Goal: Check status: Check status

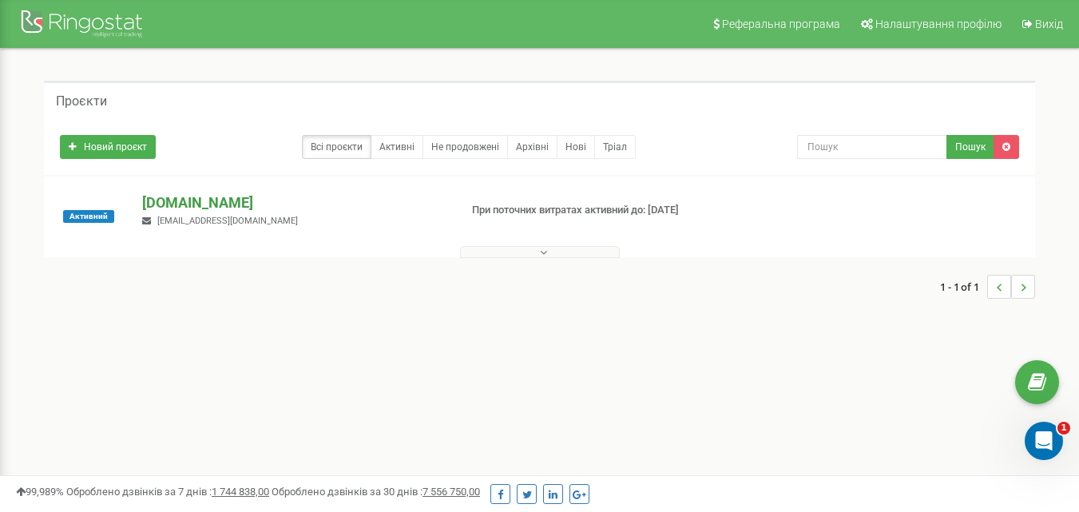
click at [180, 205] on p "[DOMAIN_NAME]" at bounding box center [293, 202] width 303 height 21
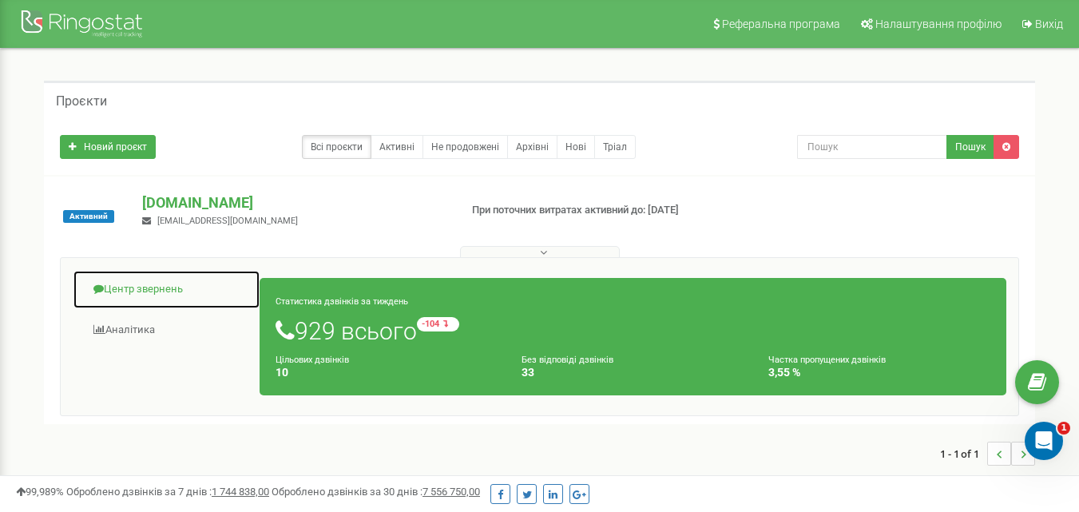
click at [134, 283] on link "Центр звернень" at bounding box center [167, 289] width 188 height 39
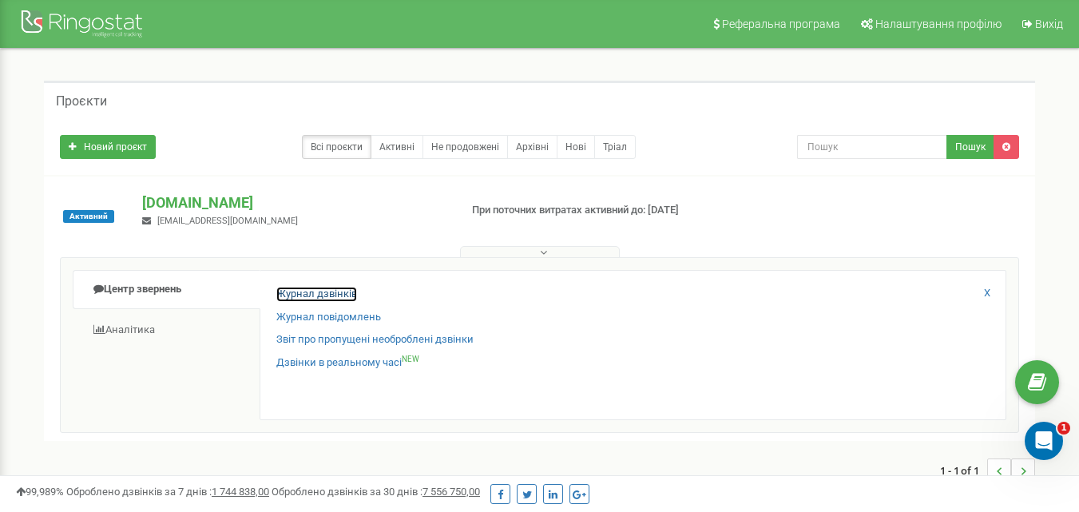
click at [325, 290] on link "Журнал дзвінків" at bounding box center [316, 294] width 81 height 15
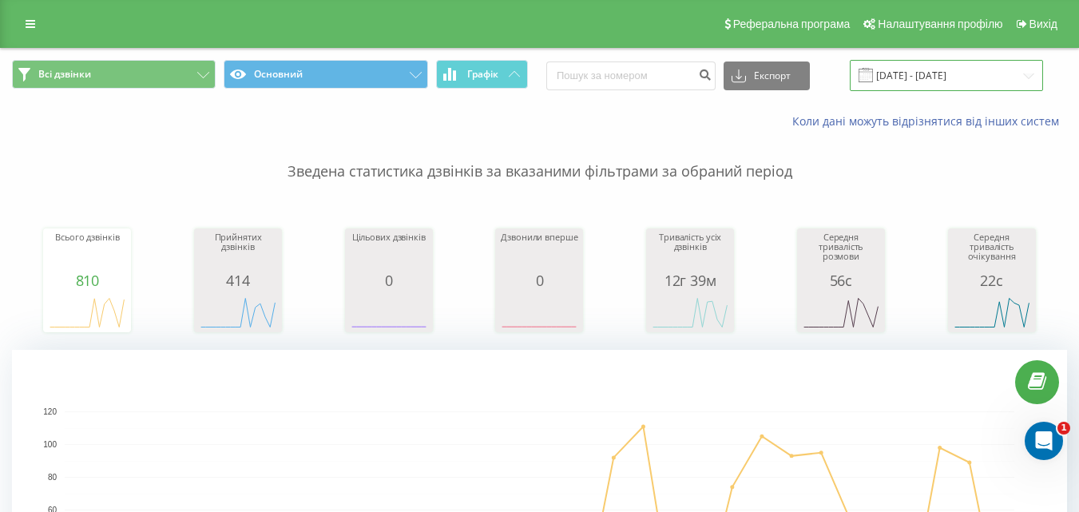
click at [943, 64] on input "[DATE] - [DATE]" at bounding box center [945, 75] width 193 height 31
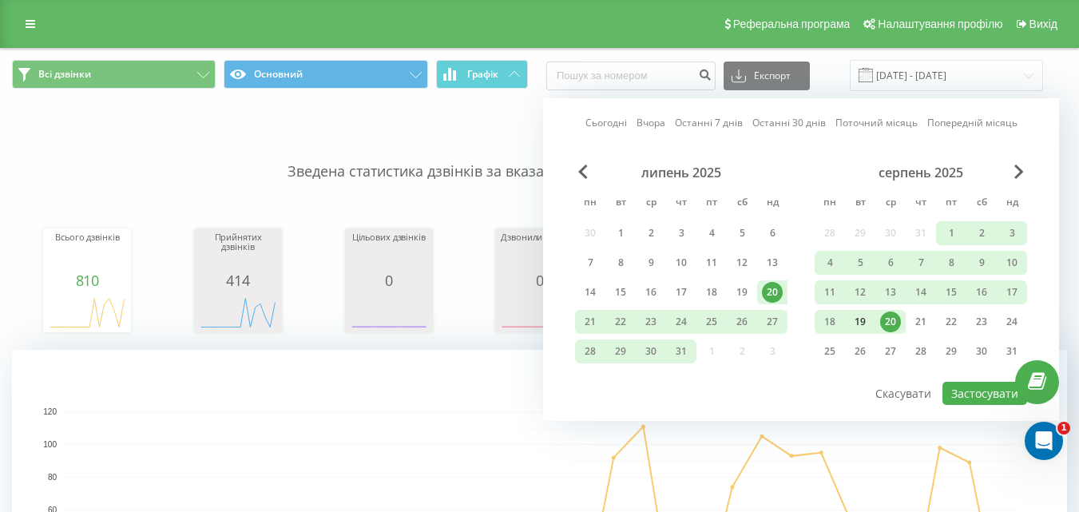
click at [867, 319] on div "19" at bounding box center [859, 321] width 21 height 21
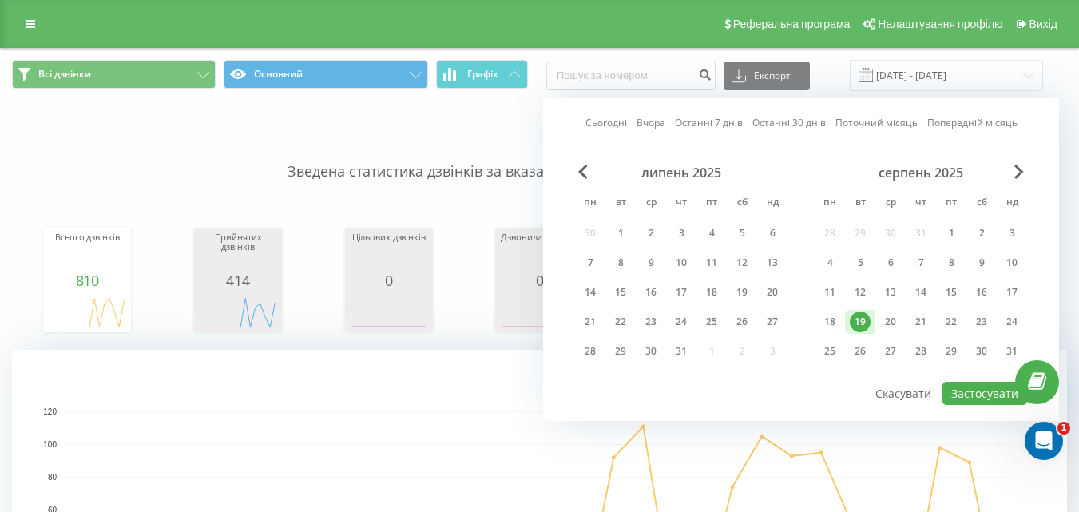
click at [867, 319] on div "19" at bounding box center [859, 321] width 21 height 21
click at [964, 396] on button "Застосувати" at bounding box center [984, 393] width 85 height 23
type input "[DATE] - [DATE]"
